Goal: Find specific fact: Find specific fact

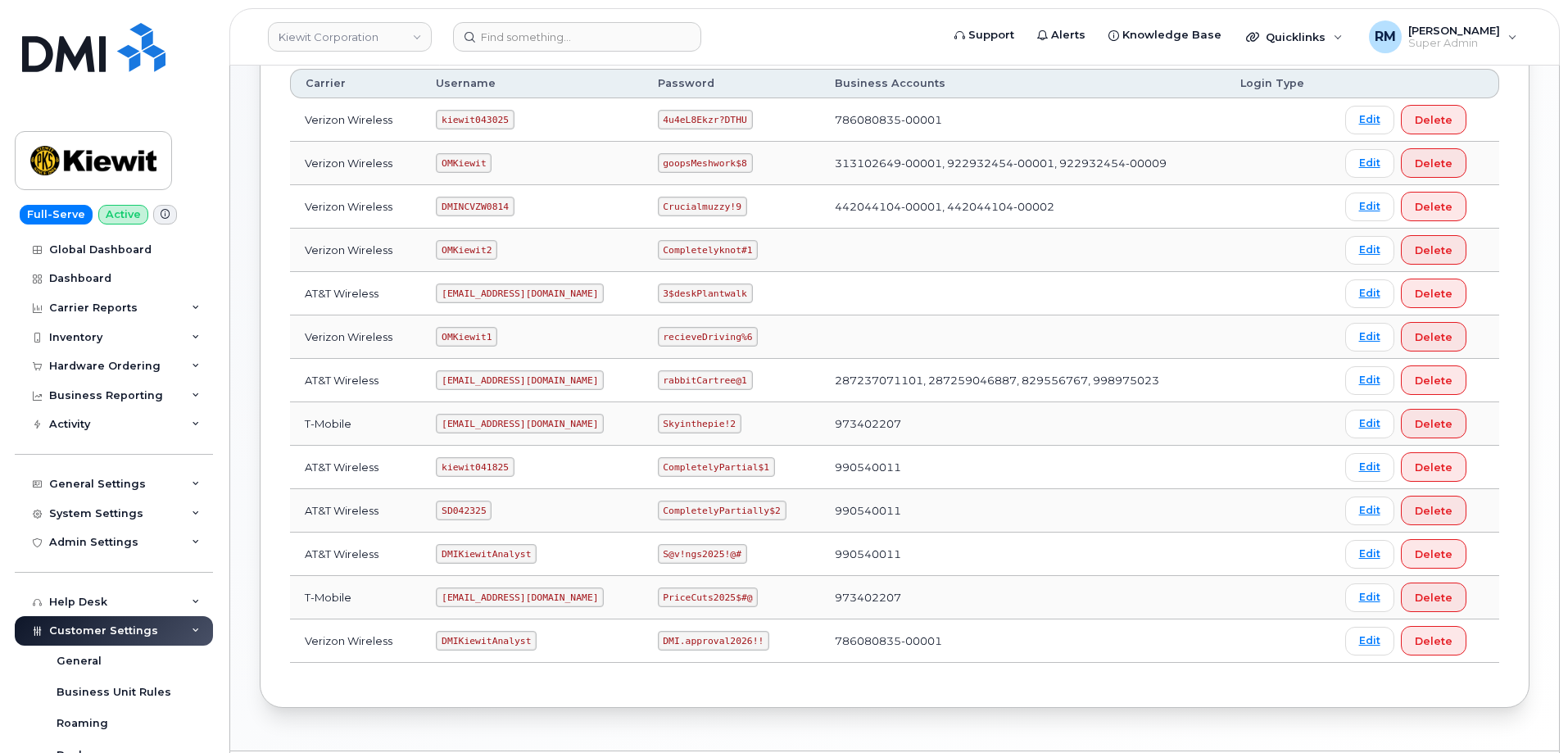
scroll to position [326, 0]
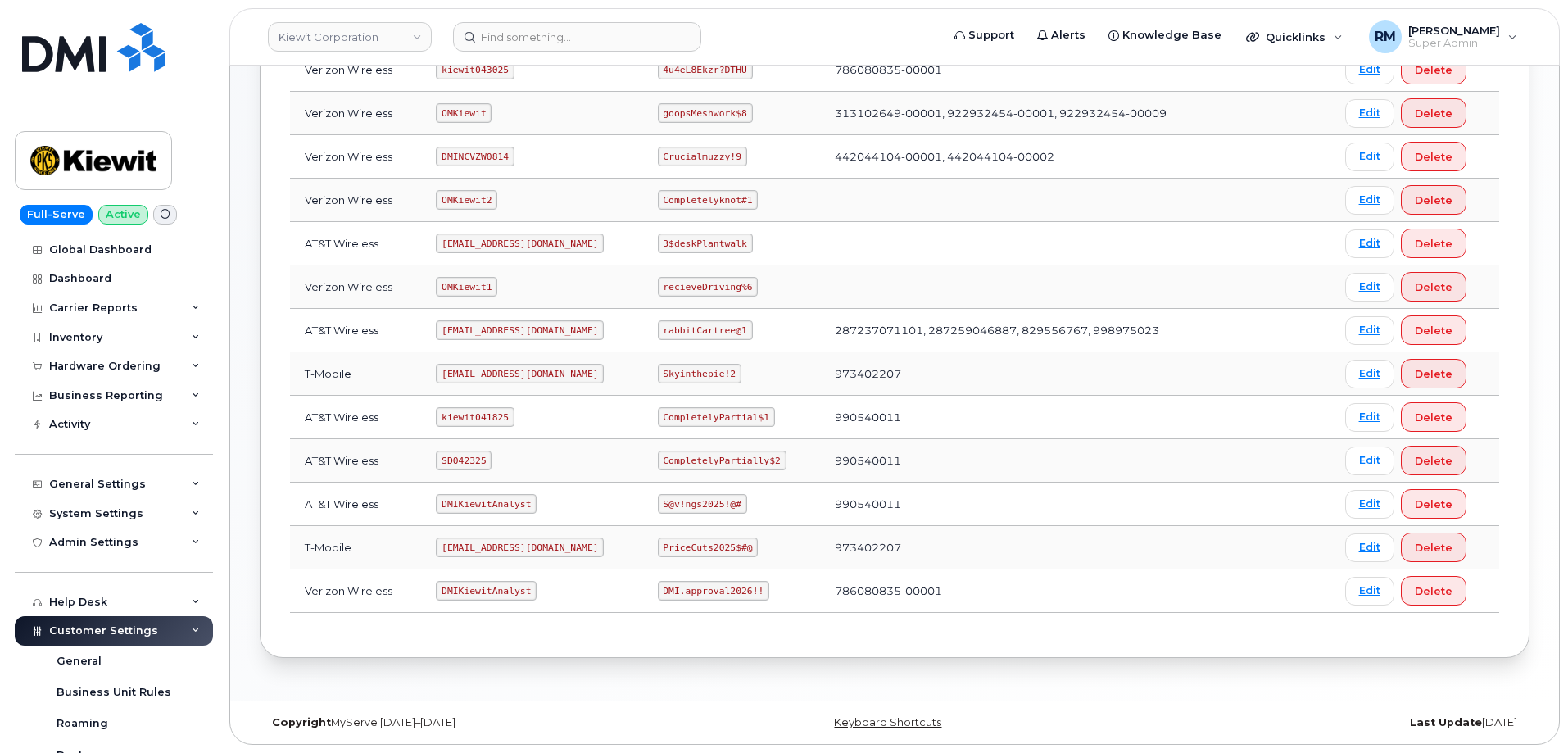
click at [462, 455] on code "SD042325" at bounding box center [463, 461] width 56 height 20
copy code "SD042325"
drag, startPoint x: 664, startPoint y: 463, endPoint x: 803, endPoint y: 453, distance: 139.4
click at [803, 453] on td "CompletelyPartially$2" at bounding box center [731, 461] width 177 height 43
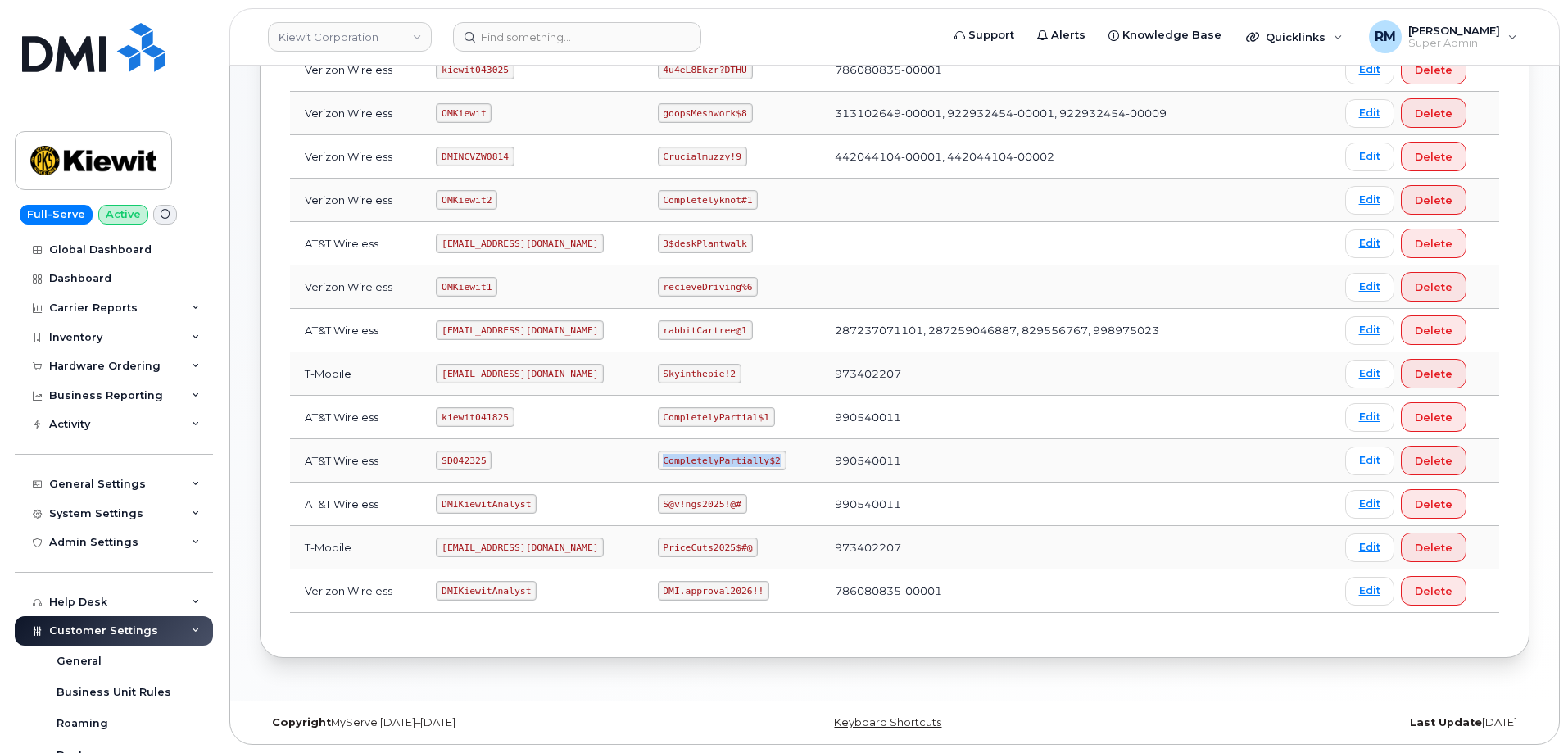
copy code "CompletelyPartially$2"
